Goal: Navigation & Orientation: Find specific page/section

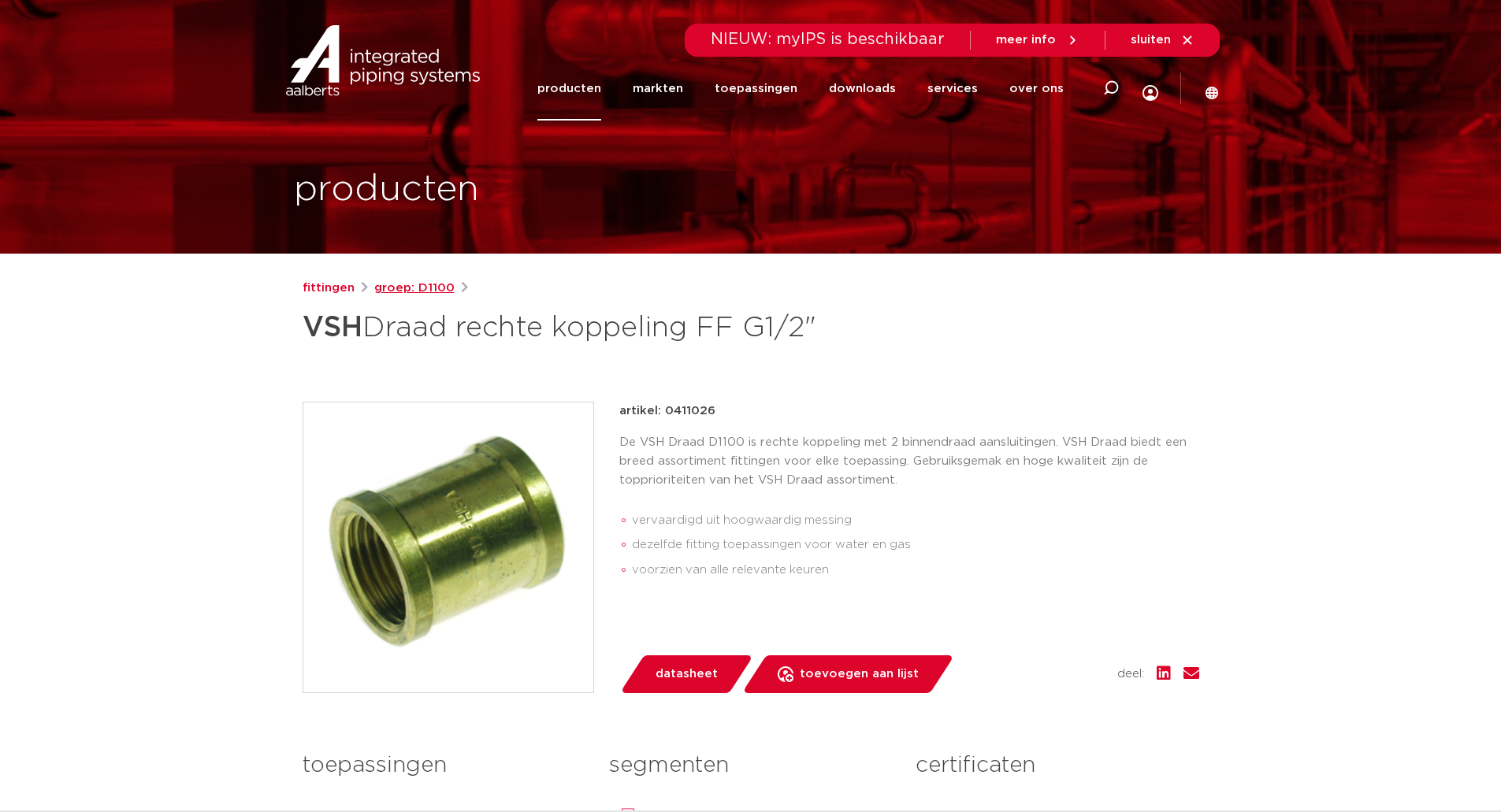
click at [440, 282] on link "groep: D1100" at bounding box center [414, 288] width 80 height 19
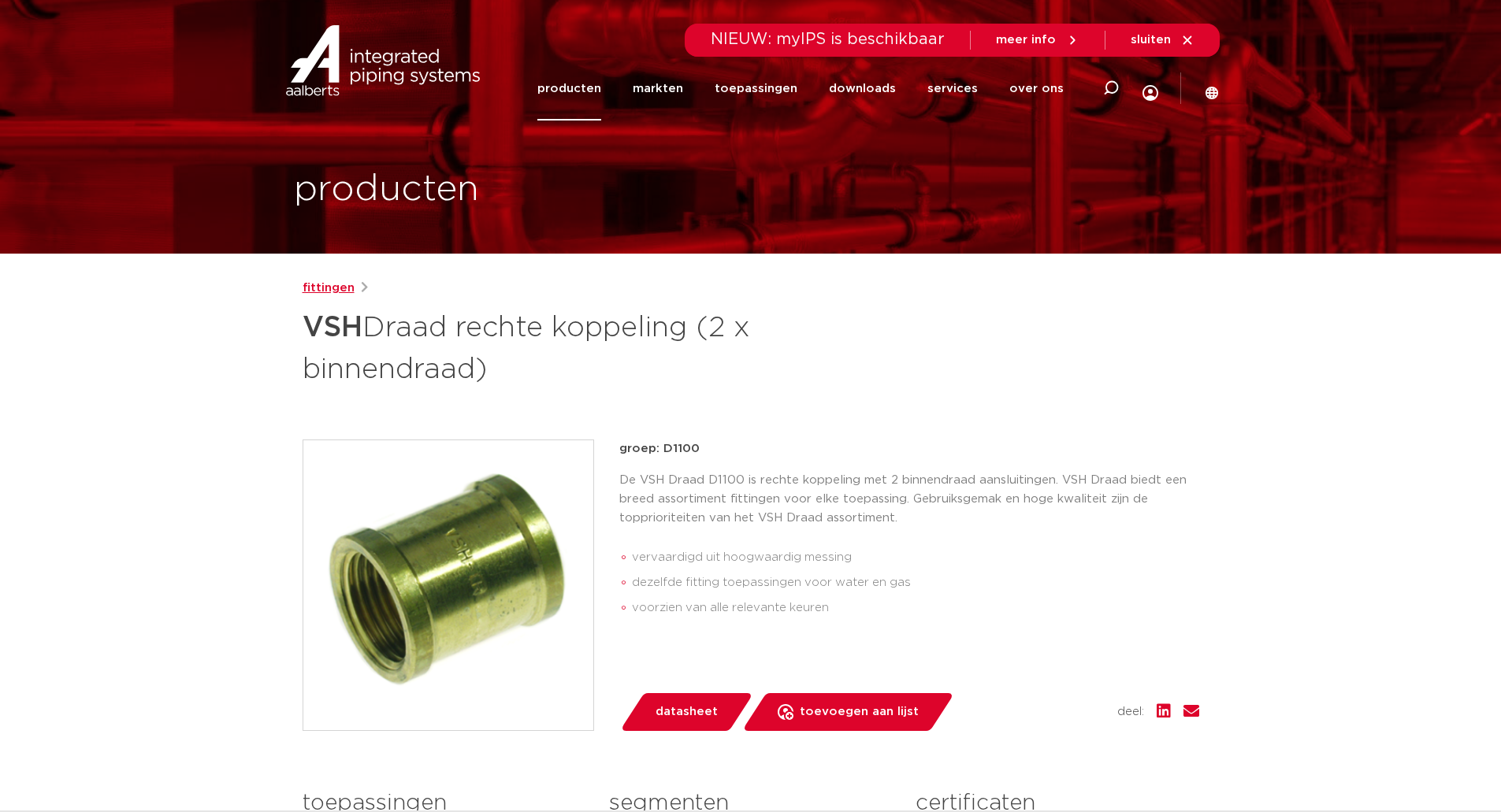
click at [330, 285] on link "fittingen" at bounding box center [329, 288] width 52 height 19
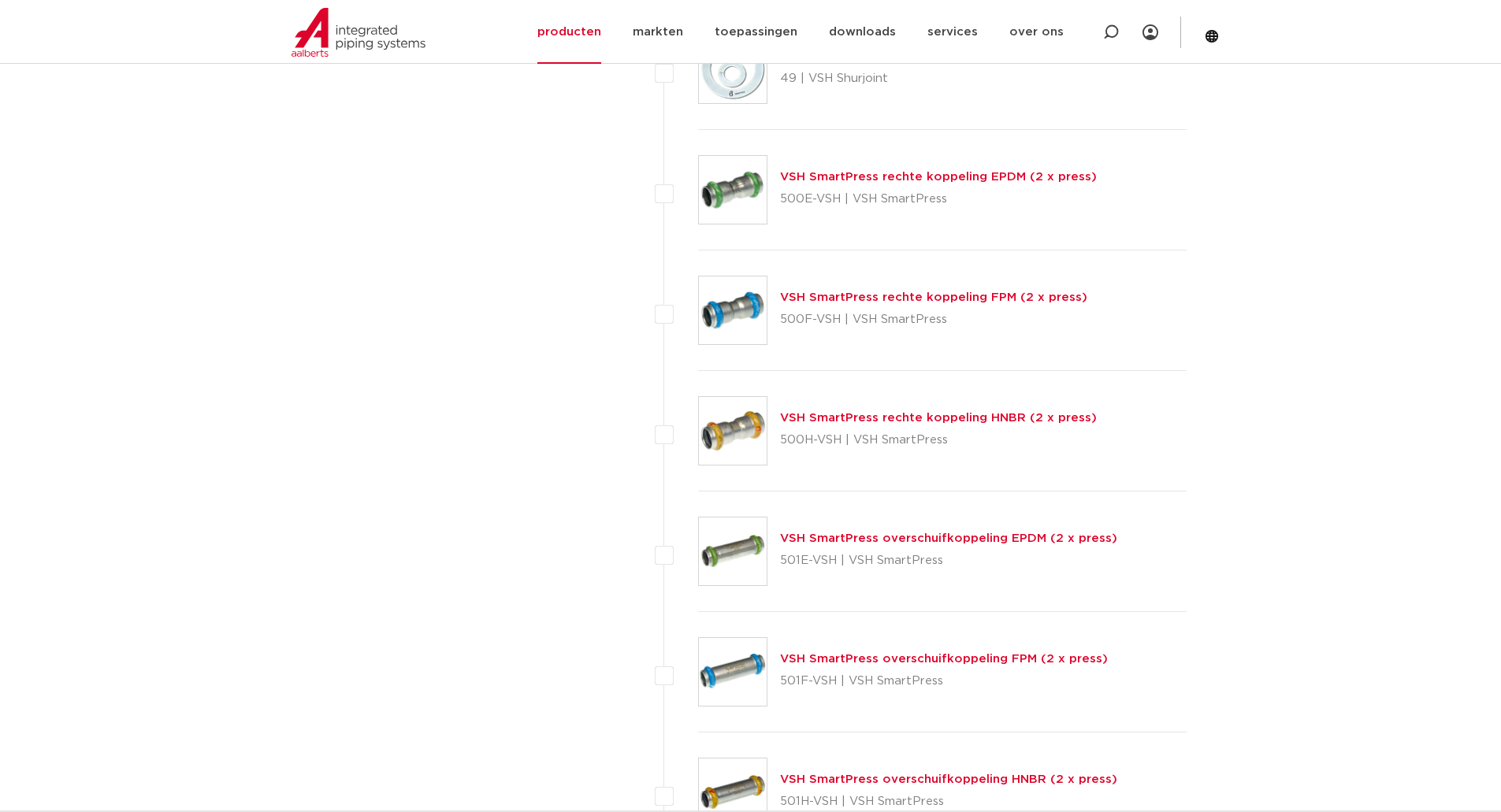
scroll to position [3700, 0]
